Goal: Information Seeking & Learning: Learn about a topic

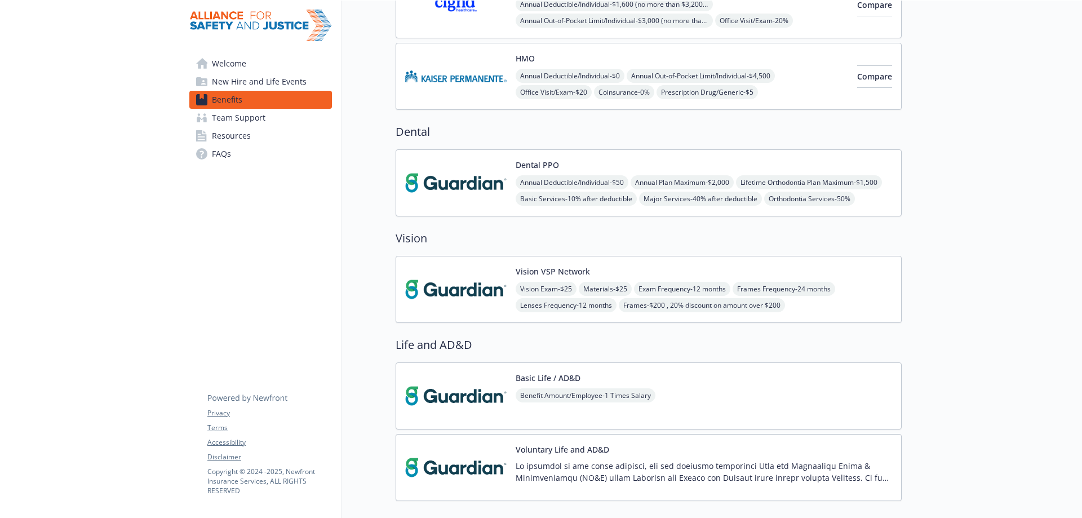
click at [590, 81] on span "Annual Deductible/Individual - $0" at bounding box center [570, 76] width 109 height 14
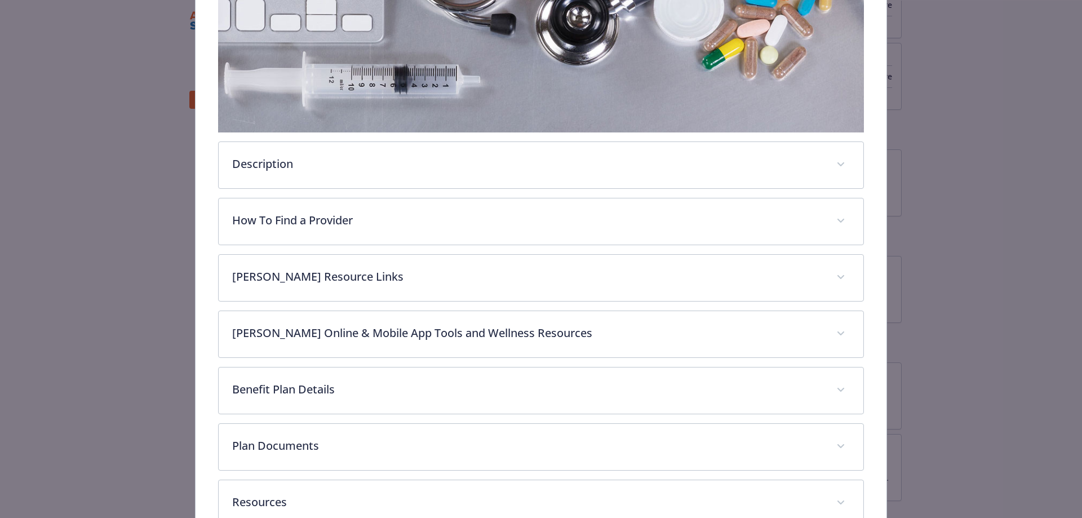
scroll to position [387, 0]
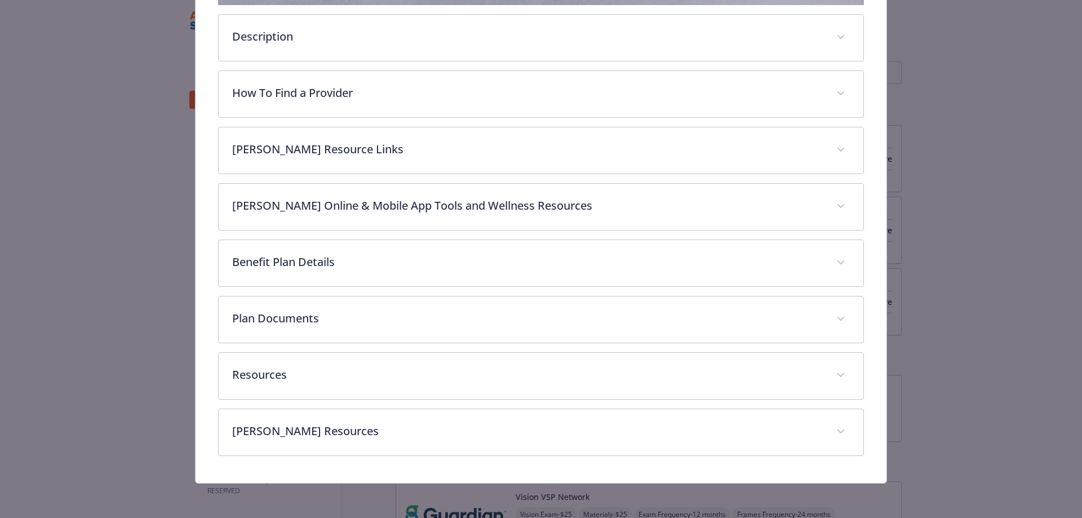
scroll to position [105, 0]
